Goal: Find specific page/section: Find specific page/section

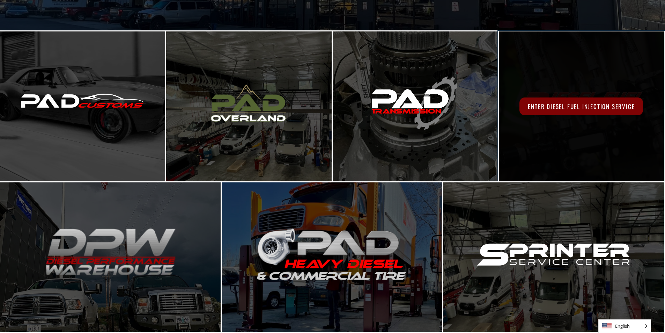
click at [605, 113] on span "Enter Diesel Fuel Injection Service" at bounding box center [581, 106] width 124 height 18
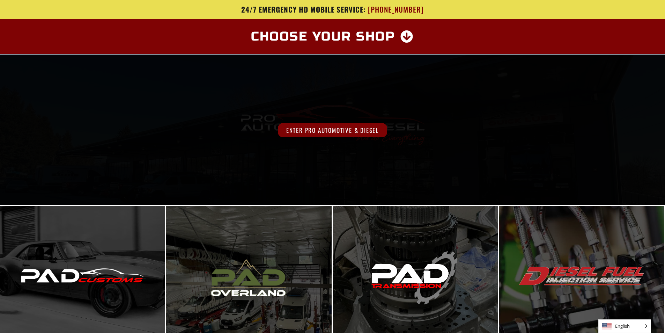
click at [414, 156] on div "Enter Pro Automotive & Diesel" at bounding box center [332, 130] width 665 height 150
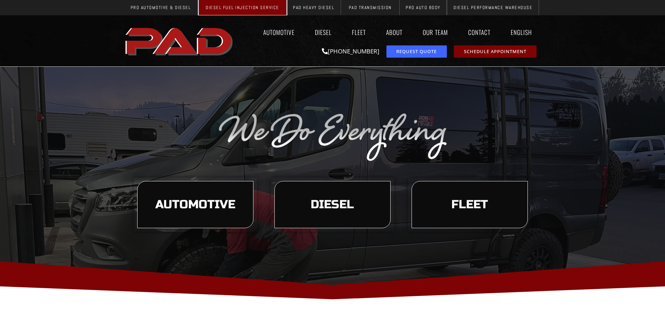
click at [225, 1] on link "Diesel Fuel Injection Service" at bounding box center [243, 7] width 88 height 15
